Goal: Ask a question

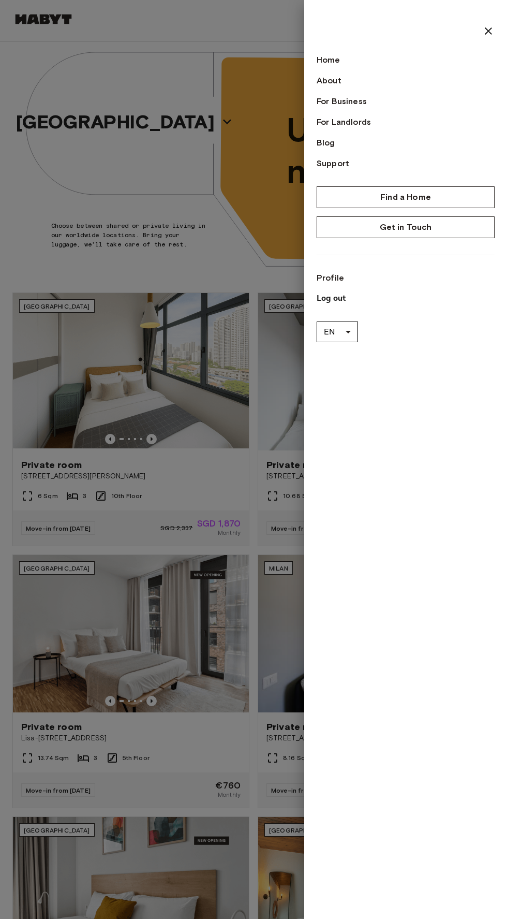
click at [339, 274] on link "Profile" at bounding box center [406, 278] width 178 height 12
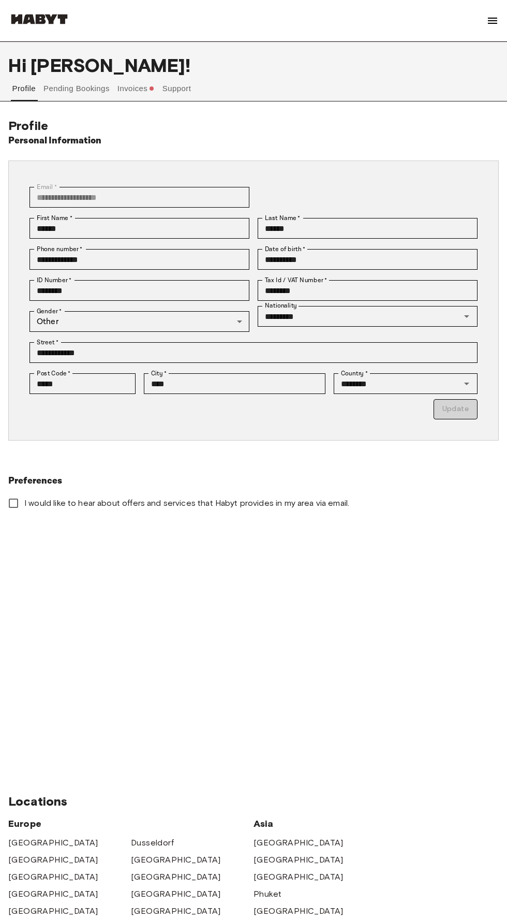
click at [184, 90] on button "Support" at bounding box center [177, 88] width 32 height 25
